Goal: Transaction & Acquisition: Purchase product/service

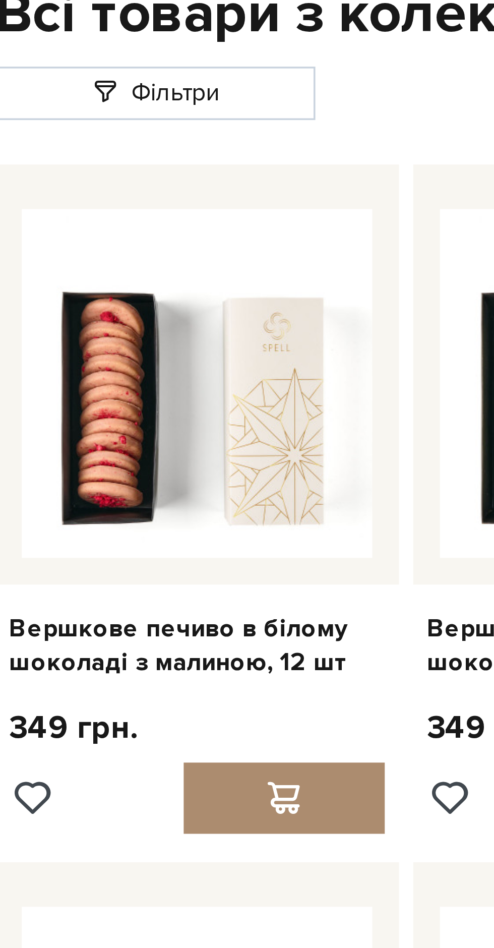
scroll to position [4, 0]
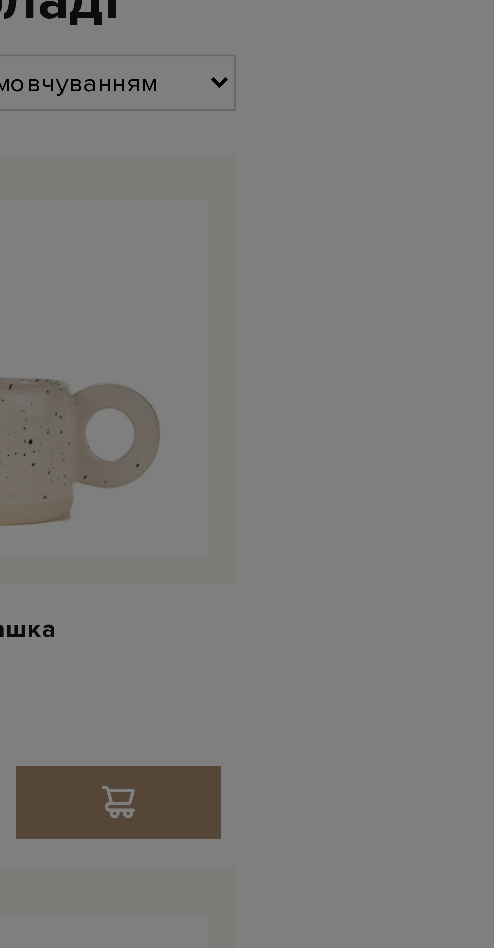
click at [486, 245] on div "Спробуйте наші найпопулярніші смаки Набір шоколадних цукерок Перемога 299 грн." at bounding box center [247, 474] width 494 height 948
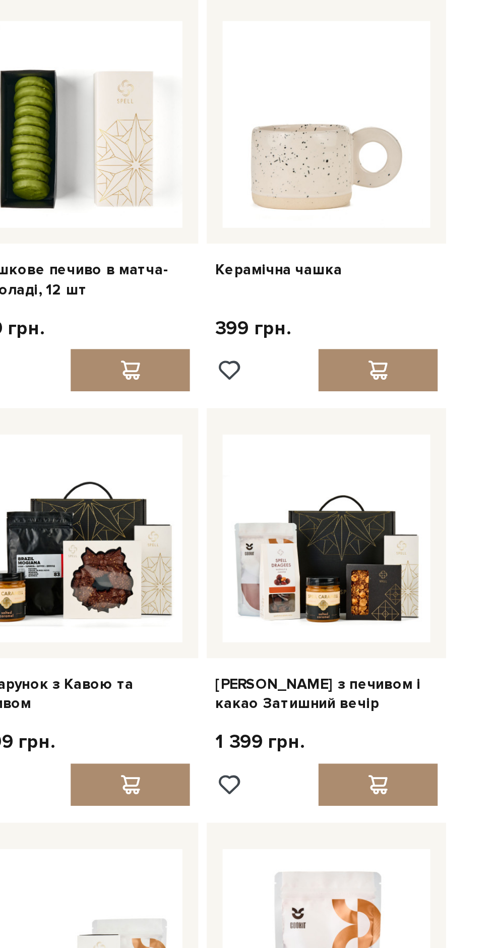
click at [380, 372] on img at bounding box center [365, 362] width 99 height 99
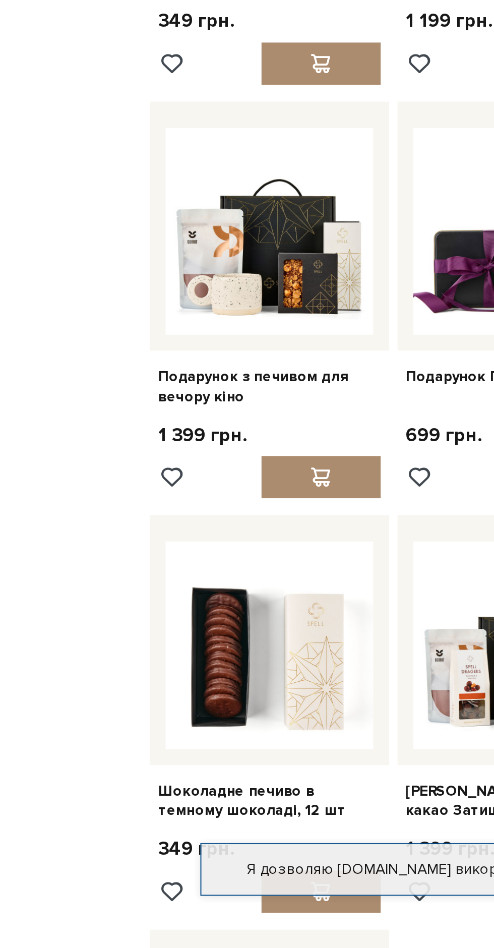
scroll to position [4, 0]
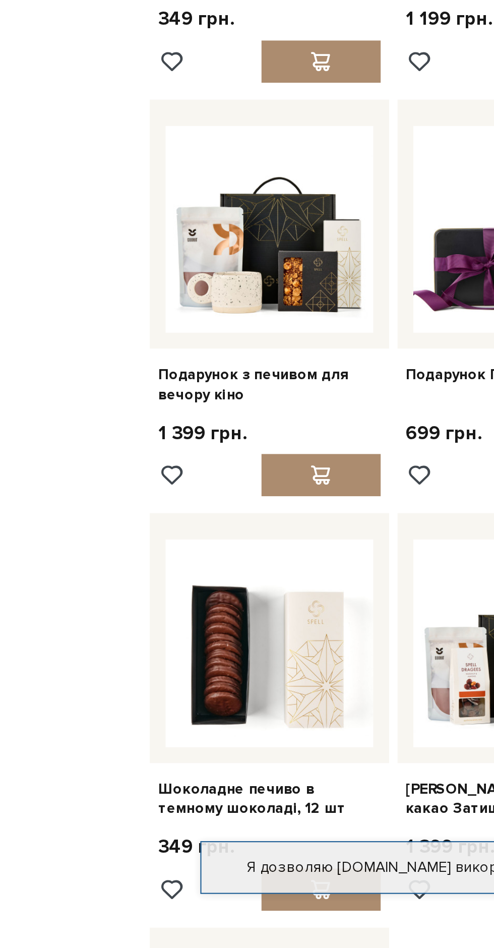
click at [152, 777] on img at bounding box center [128, 758] width 99 height 99
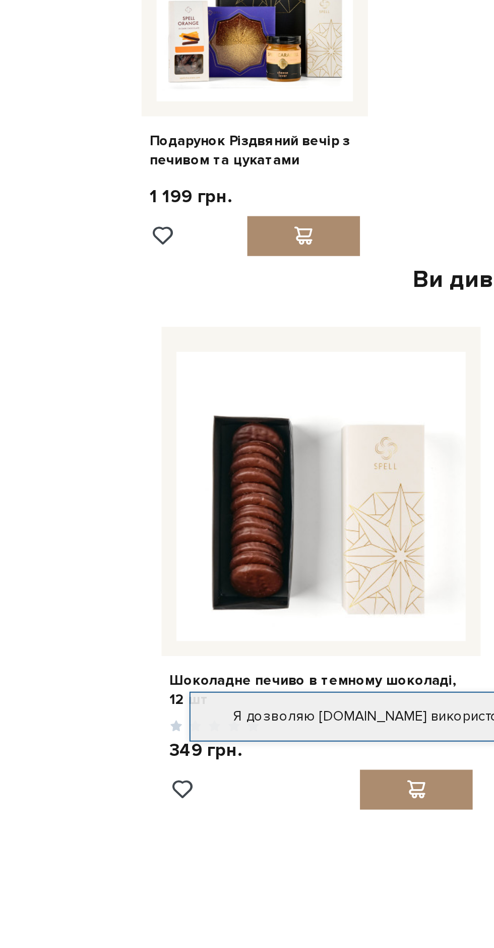
scroll to position [456, 0]
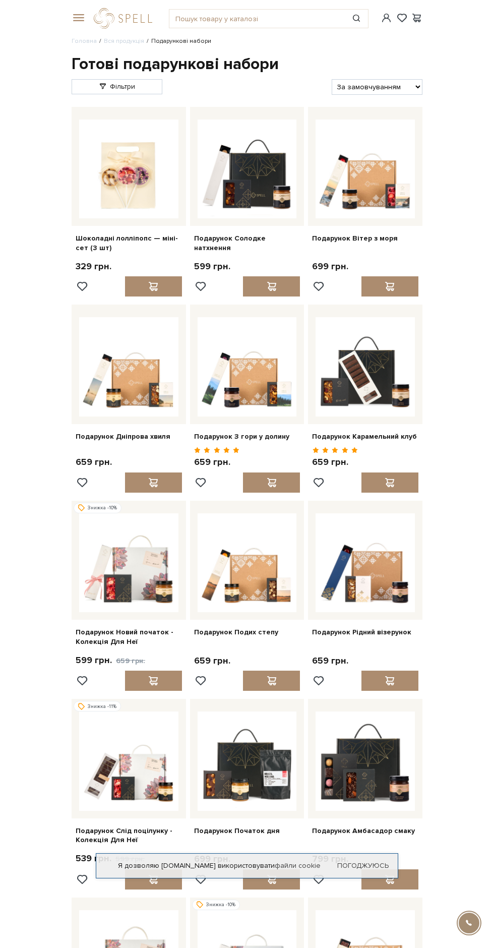
click at [267, 371] on img at bounding box center [247, 366] width 99 height 99
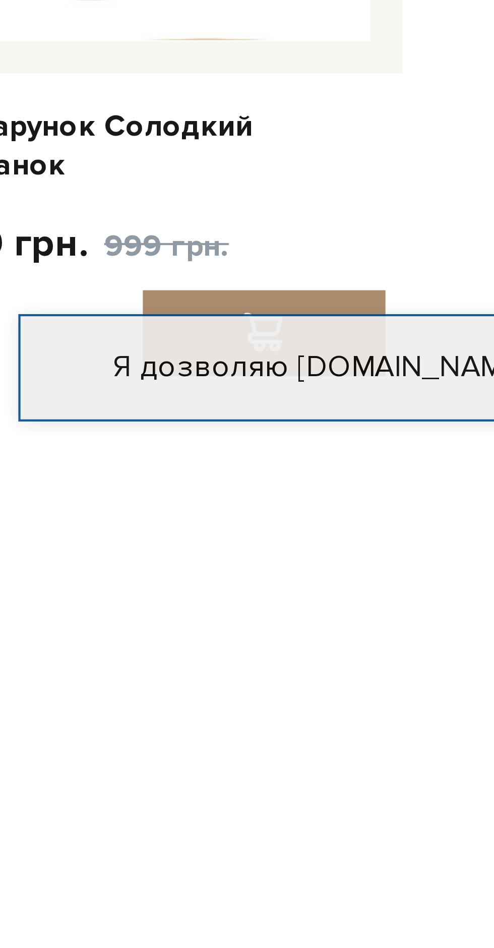
scroll to position [420, 0]
